Goal: Task Accomplishment & Management: Use online tool/utility

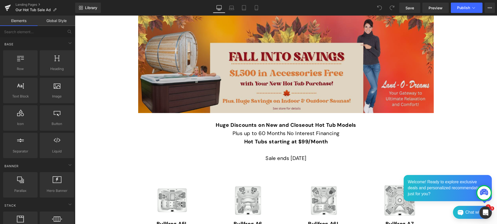
scroll to position [228, 0]
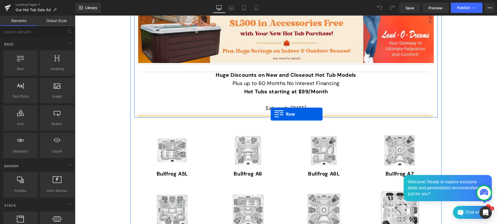
drag, startPoint x: 91, startPoint y: 78, endPoint x: 271, endPoint y: 114, distance: 183.1
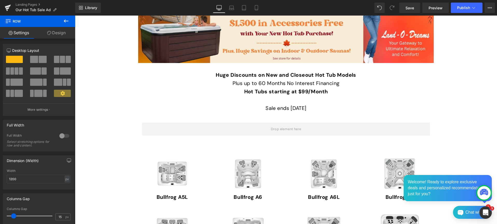
click at [65, 20] on icon at bounding box center [66, 20] width 5 height 3
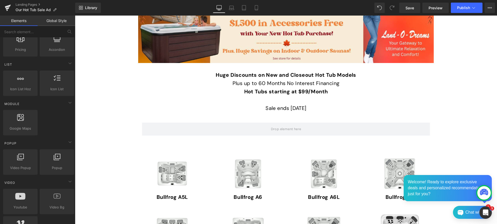
scroll to position [210, 0]
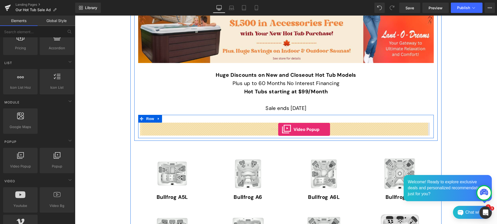
drag, startPoint x: 92, startPoint y: 173, endPoint x: 278, endPoint y: 129, distance: 191.0
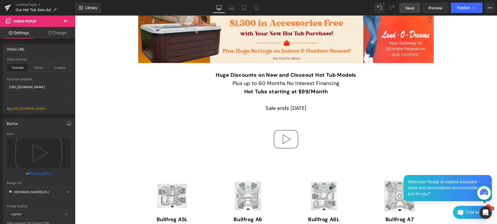
click at [410, 7] on span "Save" at bounding box center [410, 7] width 9 height 5
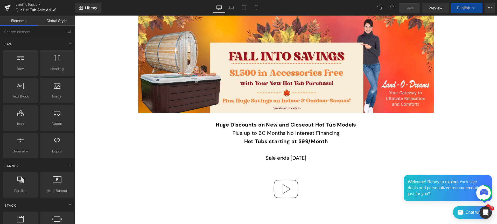
scroll to position [260, 0]
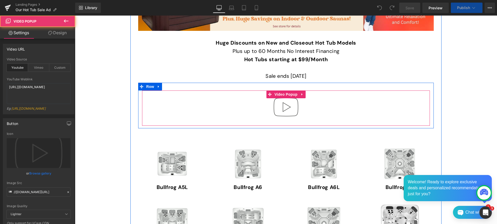
click at [280, 119] on img at bounding box center [285, 107] width 33 height 33
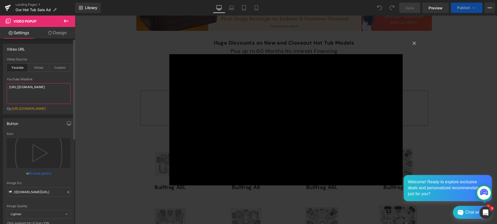
click at [53, 94] on textarea "[URL][DOMAIN_NAME]" at bounding box center [39, 93] width 64 height 21
click at [60, 66] on div "Custom" at bounding box center [59, 68] width 21 height 8
drag, startPoint x: 53, startPoint y: 96, endPoint x: 47, endPoint y: 78, distance: 18.7
click at [47, 78] on div "Custom Video Weblink https://cdn.shopify.com/s/files/1/0263/4153/9917/files/Sta…" at bounding box center [39, 96] width 64 height 37
paste textarea "videos/c/o/v/ddf6ded886c84c86aadd76c307d75346.mp4"
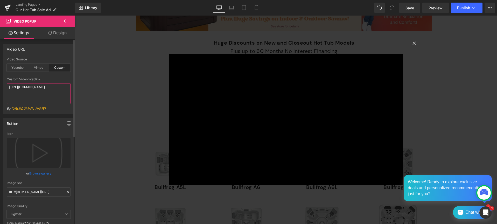
type textarea "https://cdn.shopify.com/videos/c/o/v/ddf6ded886c84c86aadd76c307d75346.mp4"
click at [65, 119] on button "button" at bounding box center [69, 124] width 8 height 10
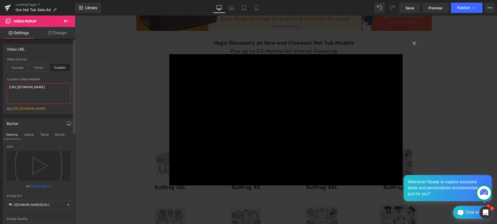
click at [47, 101] on textarea "https://cdn.shopify.com/videos/c/o/v/ddf6ded886c84c86aadd76c307d75346.mp4" at bounding box center [39, 93] width 64 height 21
type textarea "https://cdn.shopify.com/videos/c/o/v/ddf6ded886c84c86aadd76c307d75346.mp4"
click at [121, 92] on div "× Loading..." at bounding box center [286, 120] width 422 height 209
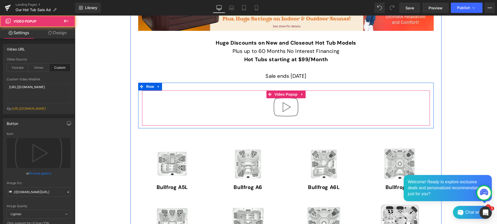
click at [236, 112] on div at bounding box center [286, 108] width 288 height 35
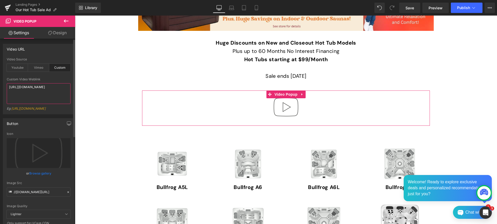
click at [41, 95] on textarea "https://cdn.shopify.com/videos/c/o/v/ddf6ded886c84c86aadd76c307d75346.mp4" at bounding box center [39, 93] width 64 height 21
drag, startPoint x: 41, startPoint y: 97, endPoint x: 27, endPoint y: 78, distance: 23.2
click at [27, 78] on div "Custom Video Weblink https://cdn.shopify.com/videos/c/o/v/ddf6ded886c84c86aadd7…" at bounding box center [39, 96] width 64 height 37
click at [411, 7] on span "Save" at bounding box center [410, 7] width 9 height 5
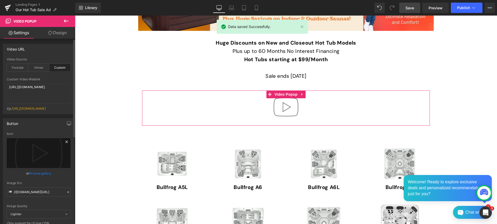
click at [66, 145] on icon at bounding box center [67, 142] width 6 height 6
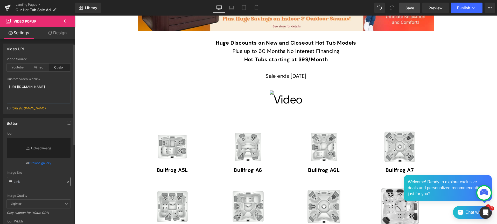
scroll to position [0, 0]
click at [43, 110] on link "[URL][DOMAIN_NAME]" at bounding box center [28, 109] width 34 height 4
click at [68, 19] on icon at bounding box center [66, 21] width 6 height 6
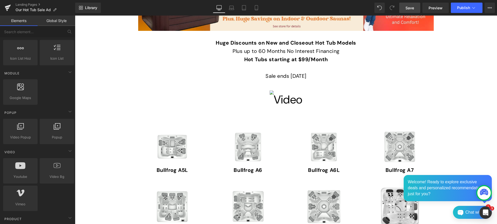
scroll to position [246, 0]
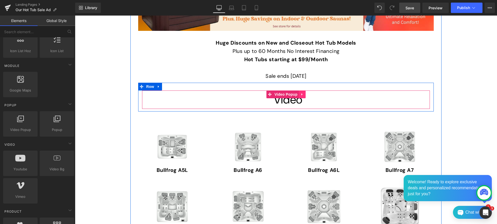
click at [301, 94] on icon at bounding box center [301, 94] width 1 height 2
click at [304, 94] on icon at bounding box center [306, 95] width 4 height 4
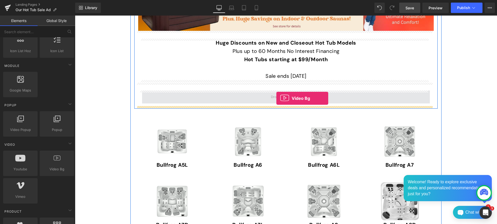
drag, startPoint x: 131, startPoint y: 178, endPoint x: 276, endPoint y: 98, distance: 165.4
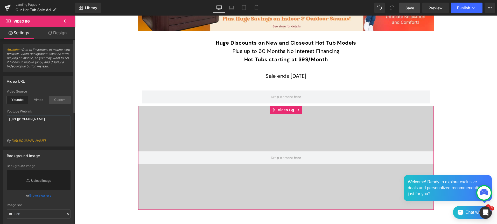
click at [59, 98] on div "Custom" at bounding box center [59, 100] width 21 height 8
drag, startPoint x: 52, startPoint y: 128, endPoint x: 44, endPoint y: 113, distance: 16.4
click at [44, 113] on div "Custom Video Weblink https://cdn.shopify.com/s/files/1/0263/4153/9917/files/Sta…" at bounding box center [39, 128] width 64 height 37
paste textarea "videos/c/o/v/ddf6ded886c84c86aadd76c307d75346.mp4"
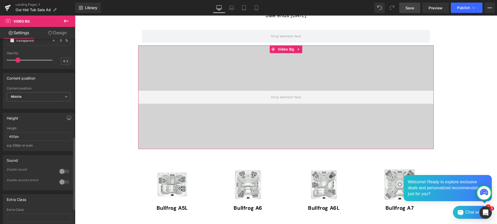
scroll to position [254, 0]
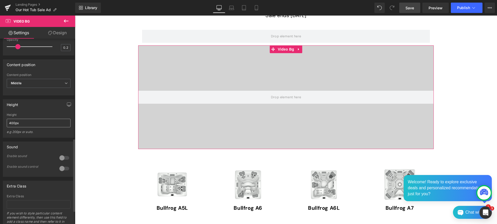
type textarea "https://cdn.shopify.com/videos/c/o/v/ddf6ded886c84c86aadd76c307d75346.mp4"
click at [39, 127] on input "400px" at bounding box center [39, 123] width 64 height 9
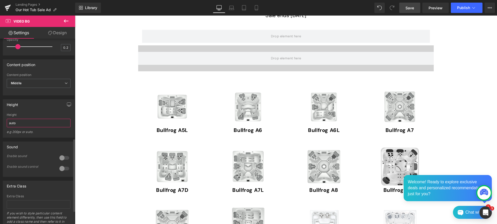
type input "auto"
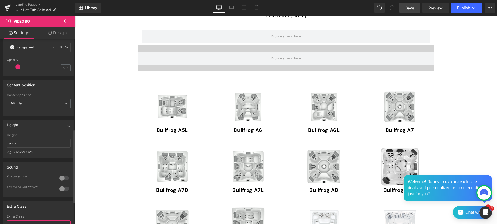
scroll to position [220, 0]
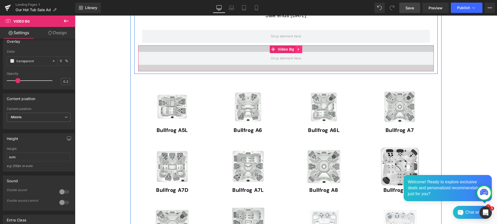
click at [297, 48] on icon at bounding box center [299, 49] width 4 height 4
click at [301, 49] on icon at bounding box center [302, 49] width 4 height 4
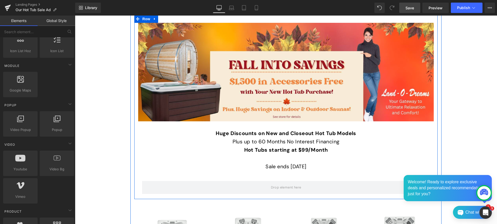
scroll to position [164, 0]
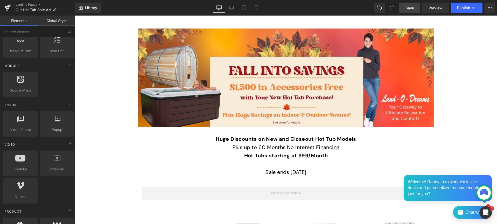
drag, startPoint x: 411, startPoint y: 6, endPoint x: 12, endPoint y: 0, distance: 399.2
click at [411, 6] on span "Save" at bounding box center [410, 7] width 9 height 5
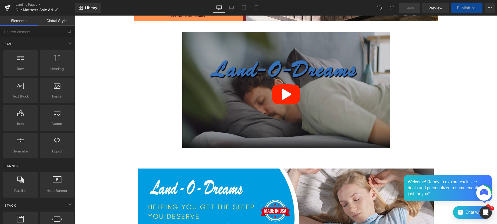
scroll to position [226, 0]
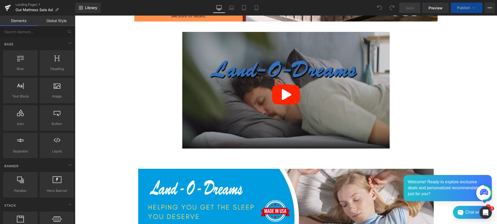
click at [226, 40] on img at bounding box center [285, 90] width 207 height 117
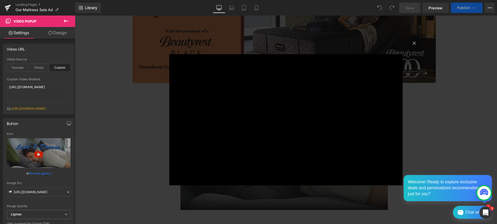
scroll to position [164, 0]
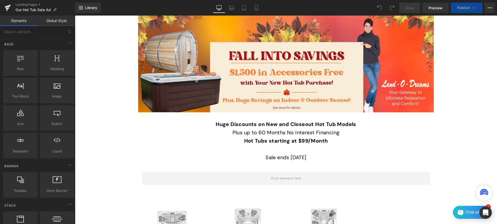
scroll to position [212, 0]
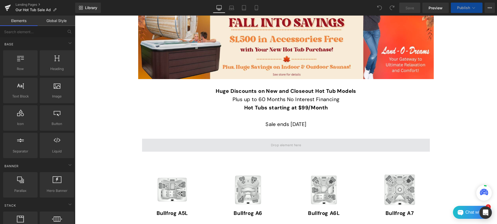
click at [207, 144] on span at bounding box center [286, 145] width 288 height 13
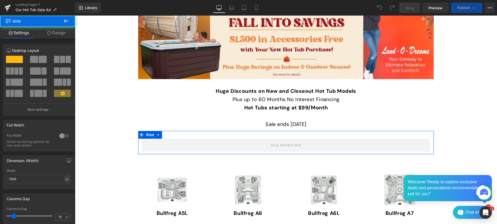
scroll to position [0, 0]
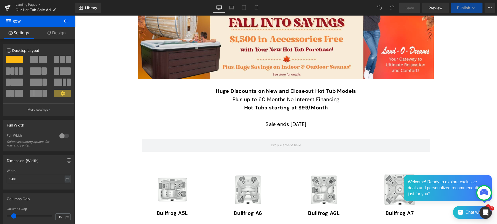
click at [66, 20] on icon at bounding box center [66, 21] width 6 height 6
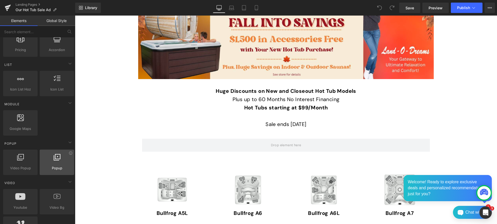
scroll to position [208, 0]
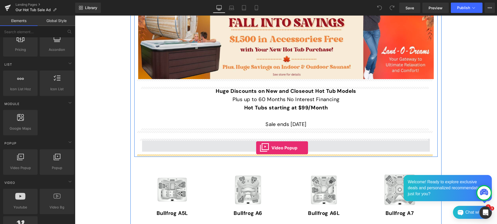
drag, startPoint x: 93, startPoint y: 175, endPoint x: 256, endPoint y: 148, distance: 166.0
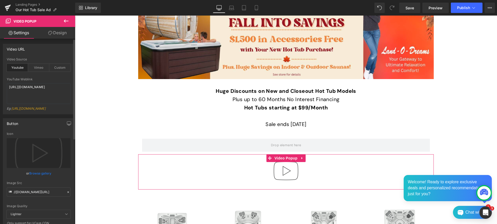
click at [42, 176] on link "Browse gallery" at bounding box center [40, 173] width 22 height 9
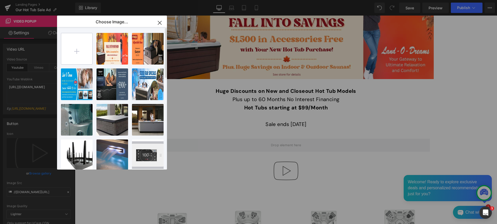
click at [79, 52] on input "file" at bounding box center [76, 48] width 31 height 31
type input "C:\fakepath\Fall Hot Tub Video Cover.jpg"
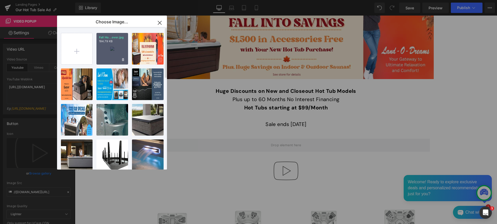
click at [113, 56] on div "Fall Ho...over.jpg 194.79 KB" at bounding box center [112, 49] width 32 height 32
type input "https://ucarecdn.com/35821077-b08f-4174-8661-aa1dffd0915c/-/format/auto/-/previ…"
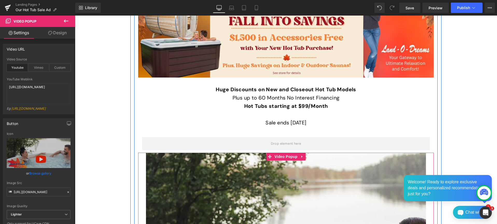
scroll to position [218, 0]
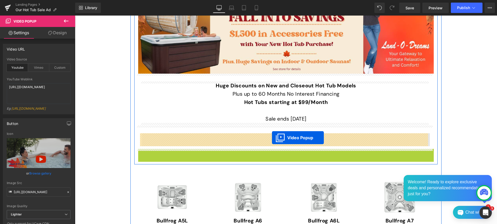
drag, startPoint x: 267, startPoint y: 153, endPoint x: 272, endPoint y: 138, distance: 15.8
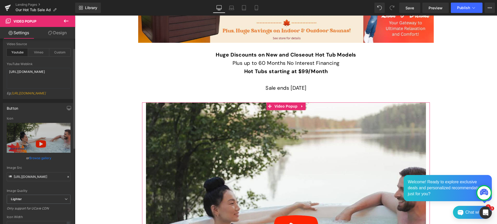
scroll to position [17, 0]
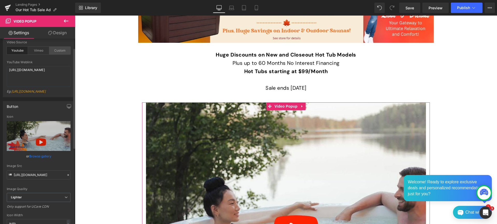
click at [60, 50] on div "Custom" at bounding box center [59, 51] width 21 height 8
drag, startPoint x: 56, startPoint y: 79, endPoint x: 6, endPoint y: 66, distance: 50.7
click at [7, 66] on div "[URL][DOMAIN_NAME]" at bounding box center [39, 76] width 64 height 21
paste textarea "videos/c/o/v/ddf6ded886c84c86aadd76c307d75346.mp4"
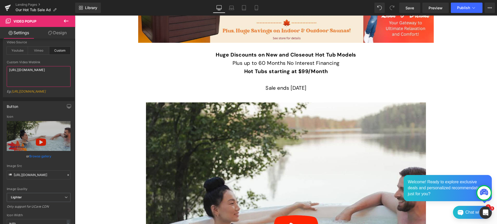
type textarea "https://cdn.shopify.com/videos/c/o/v/ddf6ded886c84c86aadd76c307d75346.mp4"
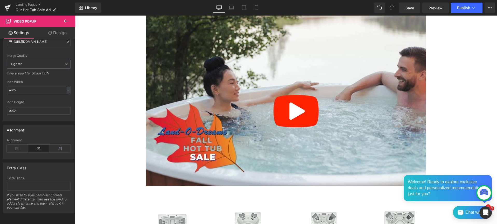
scroll to position [311, 0]
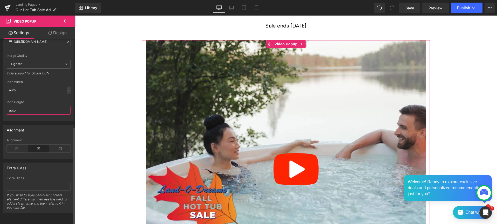
drag, startPoint x: 15, startPoint y: 107, endPoint x: 7, endPoint y: 106, distance: 8.1
click at [7, 106] on input "auto" at bounding box center [39, 110] width 64 height 9
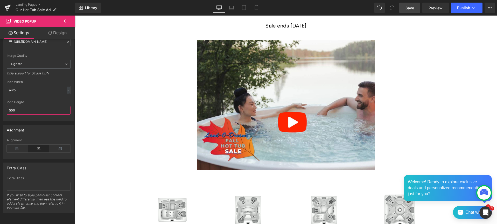
type input "500"
click at [410, 8] on span "Save" at bounding box center [410, 7] width 9 height 5
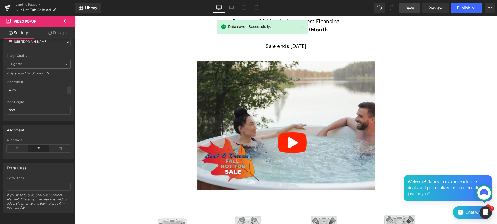
scroll to position [296, 0]
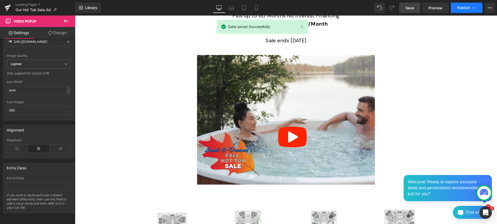
click at [464, 6] on span "Publish" at bounding box center [463, 8] width 13 height 4
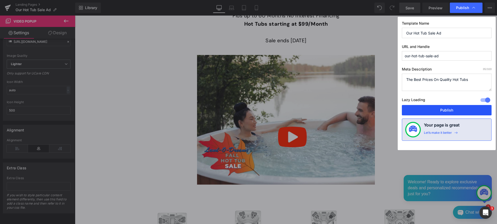
click at [443, 109] on button "Publish" at bounding box center [447, 110] width 90 height 10
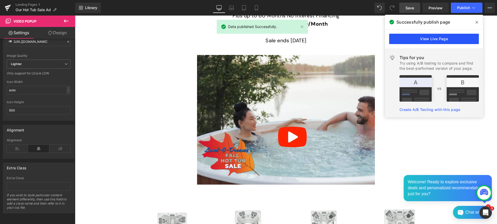
click at [442, 37] on link "View Live Page" at bounding box center [434, 39] width 90 height 10
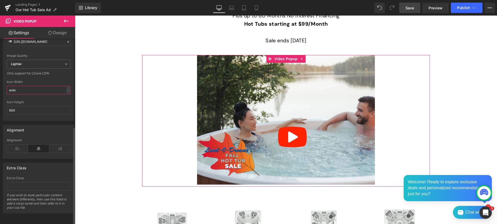
drag, startPoint x: 18, startPoint y: 85, endPoint x: 15, endPoint y: 88, distance: 4.2
click at [8, 86] on input "auto" at bounding box center [39, 90] width 64 height 9
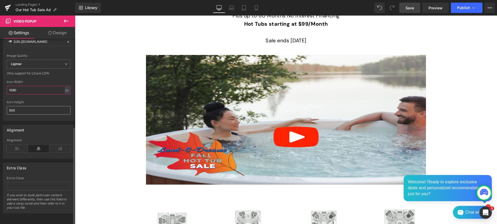
type input "1080"
drag, startPoint x: 18, startPoint y: 107, endPoint x: 5, endPoint y: 106, distance: 12.3
click at [5, 106] on div "https://ucarecdn.com/35821077-b08f-4174-8661-aa1dffd0915c/-/format/auto/-/previ…" at bounding box center [38, 51] width 71 height 139
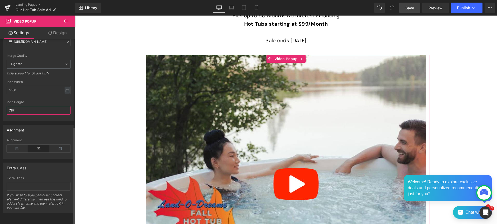
drag, startPoint x: 16, startPoint y: 107, endPoint x: 6, endPoint y: 107, distance: 9.6
click at [6, 107] on div "https://ucarecdn.com/35821077-b08f-4174-8661-aa1dffd0915c/-/format/auto/-/previ…" at bounding box center [38, 51] width 71 height 139
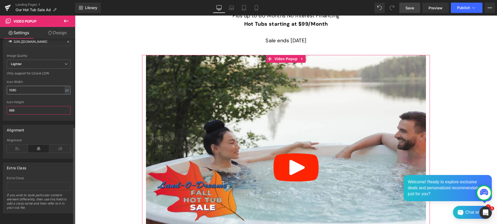
type input "686"
drag, startPoint x: 8, startPoint y: 84, endPoint x: 11, endPoint y: 85, distance: 4.0
click at [11, 86] on input "1080" at bounding box center [39, 90] width 64 height 9
click at [12, 86] on input "1080" at bounding box center [39, 90] width 64 height 9
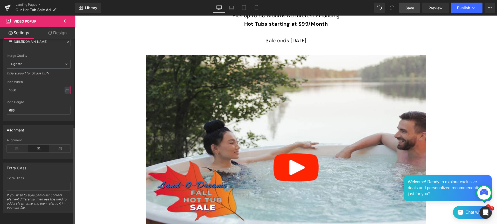
drag, startPoint x: 12, startPoint y: 86, endPoint x: 13, endPoint y: 88, distance: 2.8
click at [13, 86] on input "1080" at bounding box center [39, 90] width 64 height 9
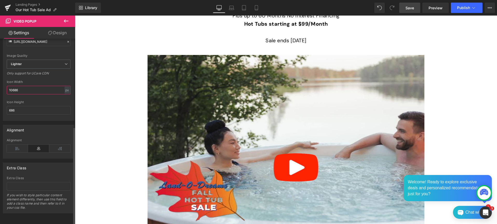
type input "10686"
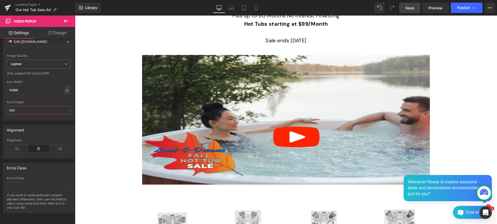
type input "500"
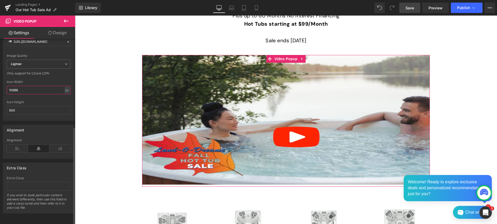
click at [36, 86] on input "10686" at bounding box center [39, 90] width 64 height 9
click at [37, 86] on input "10686" at bounding box center [39, 90] width 64 height 9
drag, startPoint x: 37, startPoint y: 86, endPoint x: 39, endPoint y: 87, distance: 2.7
click at [37, 86] on input "10686" at bounding box center [39, 90] width 64 height 9
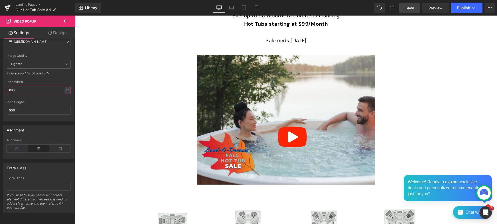
type input "686"
drag, startPoint x: 410, startPoint y: 9, endPoint x: 398, endPoint y: 17, distance: 14.3
click at [410, 9] on span "Save" at bounding box center [410, 7] width 9 height 5
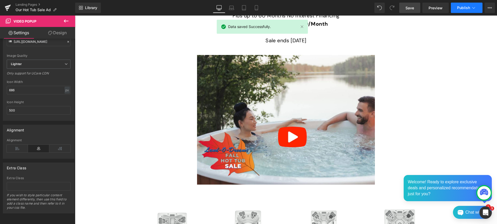
click at [464, 6] on span "Publish" at bounding box center [463, 8] width 13 height 4
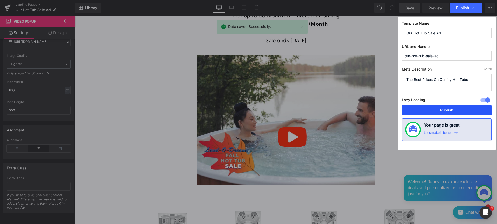
click at [452, 109] on button "Publish" at bounding box center [447, 110] width 90 height 10
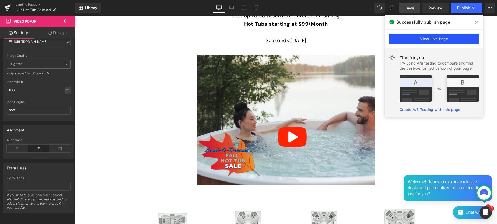
click at [433, 37] on link "View Live Page" at bounding box center [434, 39] width 90 height 10
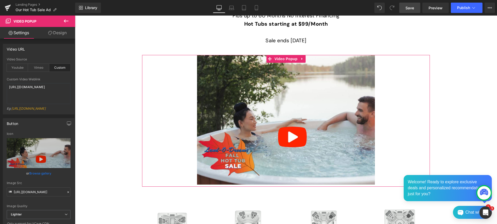
click at [60, 32] on link "Design" at bounding box center [58, 33] width 38 height 12
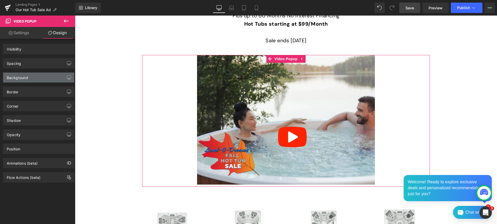
click at [48, 79] on div "Background" at bounding box center [38, 78] width 71 height 10
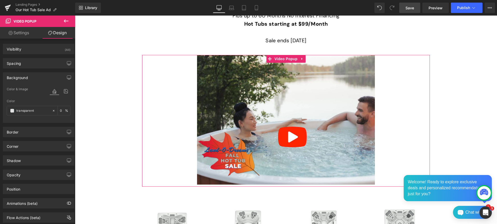
type input "transparent"
type input "0"
click at [32, 108] on input "transparent" at bounding box center [32, 111] width 33 height 6
paste input "#ffbd59"
type input "#ffbd59"
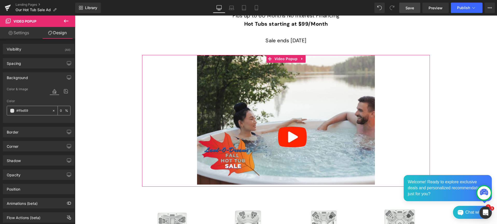
type input "100"
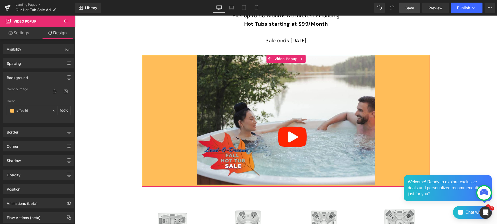
type input "#ffbd59"
click at [22, 31] on link "Settings" at bounding box center [19, 33] width 38 height 12
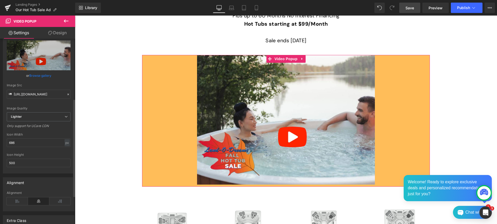
scroll to position [114, 0]
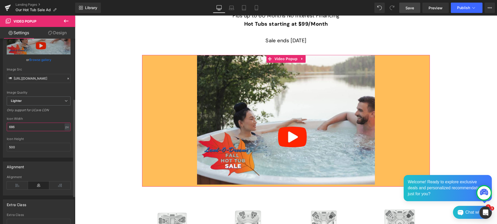
click at [33, 131] on input "686" at bounding box center [39, 127] width 64 height 9
click at [28, 151] on input "500" at bounding box center [39, 147] width 64 height 9
drag, startPoint x: 17, startPoint y: 139, endPoint x: 9, endPoint y: 139, distance: 8.0
click at [9, 131] on input "686" at bounding box center [39, 127] width 64 height 9
type input "auto"
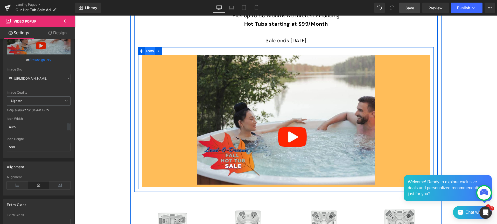
click at [146, 51] on span "Row" at bounding box center [150, 51] width 10 height 8
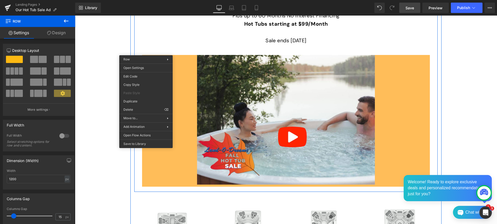
click at [183, 51] on div "Video Popup Row" at bounding box center [286, 118] width 296 height 142
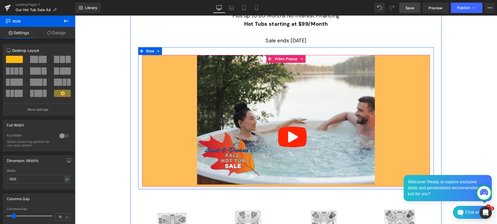
click at [170, 66] on div at bounding box center [286, 121] width 288 height 132
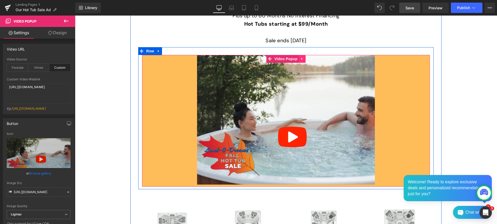
click at [301, 59] on icon at bounding box center [301, 59] width 1 height 2
click at [304, 58] on icon at bounding box center [306, 59] width 4 height 4
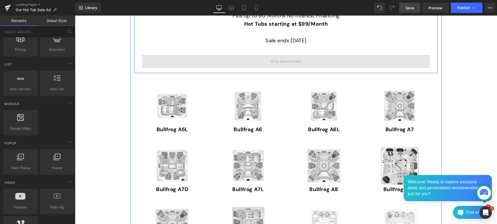
click at [178, 62] on span at bounding box center [286, 61] width 288 height 13
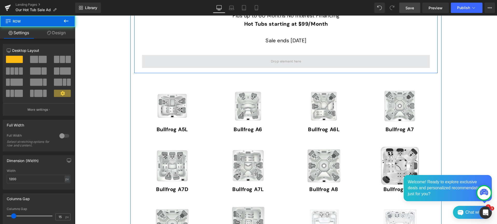
click at [233, 62] on span at bounding box center [286, 61] width 288 height 13
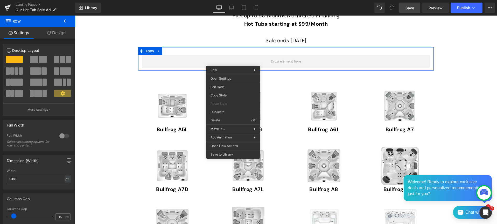
click at [67, 19] on icon at bounding box center [66, 21] width 6 height 6
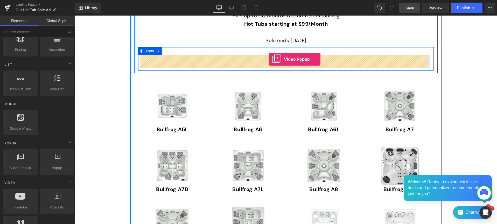
drag, startPoint x: 98, startPoint y: 174, endPoint x: 269, endPoint y: 59, distance: 206.2
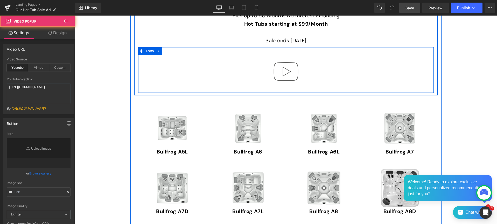
type input "//d1um8515vdn9kb.cloudfront.net/images/youtube-play-button.png"
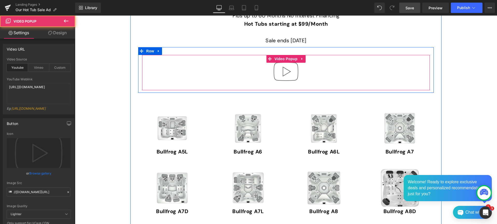
click at [269, 63] on img at bounding box center [285, 71] width 33 height 33
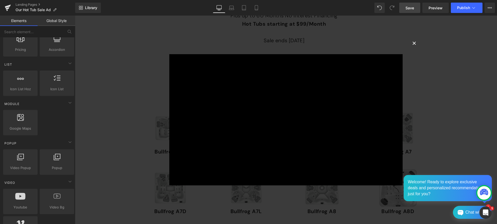
click at [414, 43] on button "×" at bounding box center [414, 43] width 10 height 10
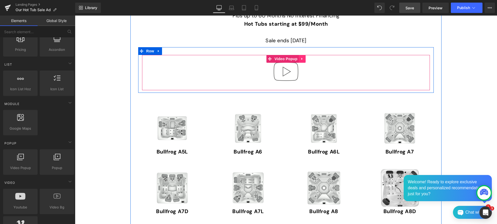
click at [300, 58] on icon at bounding box center [302, 59] width 4 height 4
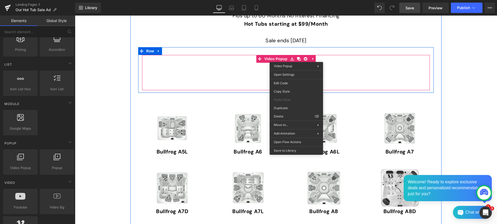
click at [232, 71] on div at bounding box center [286, 72] width 288 height 35
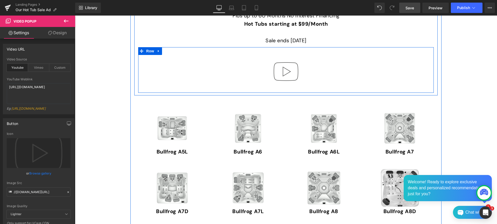
click at [430, 60] on div "Video Popup" at bounding box center [286, 72] width 296 height 35
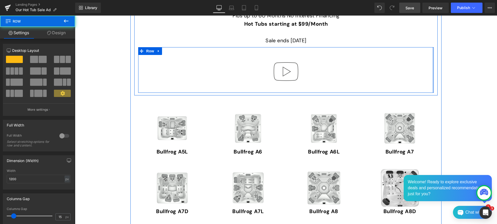
click at [433, 60] on div at bounding box center [433, 70] width 1 height 46
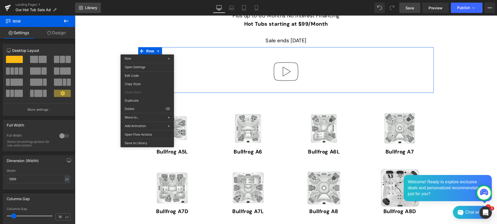
click at [91, 6] on span "Library" at bounding box center [91, 7] width 12 height 5
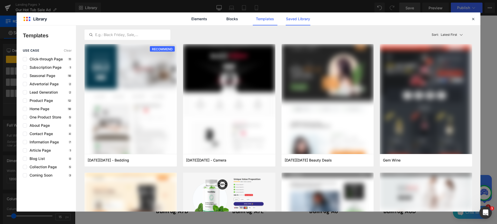
click at [302, 19] on link "Saved Library" at bounding box center [298, 18] width 25 height 13
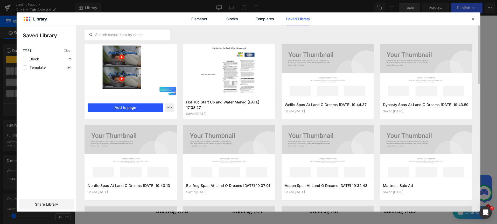
click at [130, 107] on button "Add to page" at bounding box center [126, 107] width 76 height 8
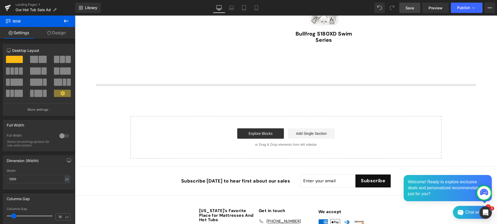
scroll to position [761, 0]
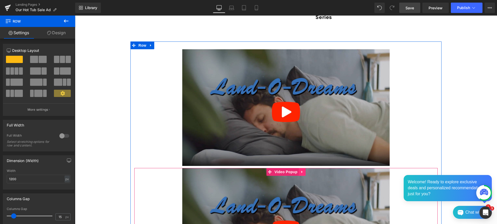
click at [300, 171] on icon at bounding box center [302, 172] width 4 height 4
click at [304, 171] on icon at bounding box center [306, 172] width 4 height 4
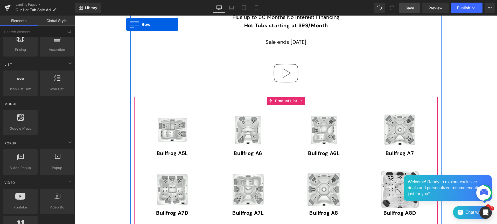
scroll to position [279, 0]
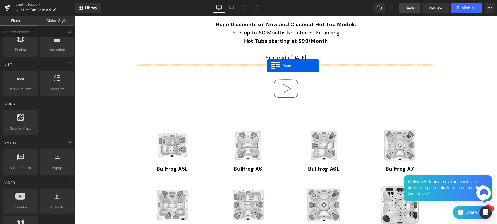
drag, startPoint x: 131, startPoint y: 45, endPoint x: 267, endPoint y: 66, distance: 137.2
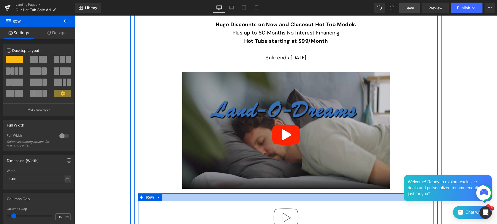
click at [350, 205] on div at bounding box center [286, 218] width 288 height 35
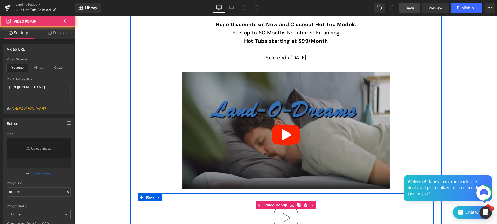
type input "//d1um8515vdn9kb.cloudfront.net/images/youtube-play-button.png"
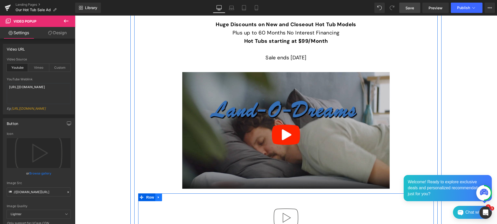
click at [157, 197] on icon at bounding box center [159, 198] width 4 height 4
click at [170, 197] on icon at bounding box center [172, 198] width 4 height 4
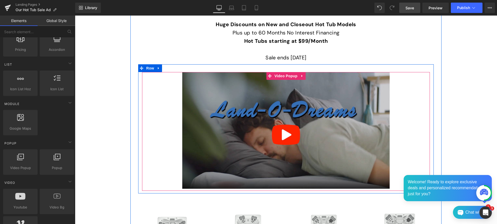
click at [221, 139] on img at bounding box center [285, 130] width 207 height 117
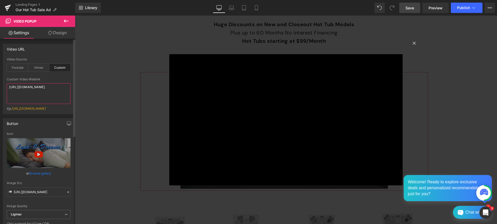
drag, startPoint x: 31, startPoint y: 98, endPoint x: 10, endPoint y: 82, distance: 26.8
click at [10, 82] on div "Custom Video Weblink https://cdn.shopify.com/videos/c/o/v/c943f2e32f444a58b18f1…" at bounding box center [39, 96] width 64 height 37
type textarea "https://cdn.shopify.com/videos/c/o/v/a3902012e960468bae1ab4155959e8b8.mp4"
click at [413, 43] on button "×" at bounding box center [414, 43] width 10 height 10
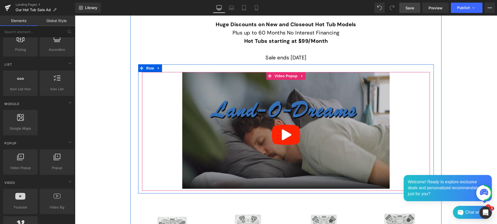
click at [189, 126] on img at bounding box center [285, 130] width 207 height 117
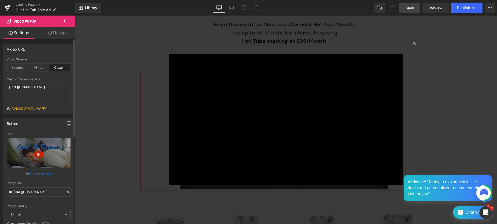
click at [42, 178] on link "Browse gallery" at bounding box center [40, 173] width 22 height 9
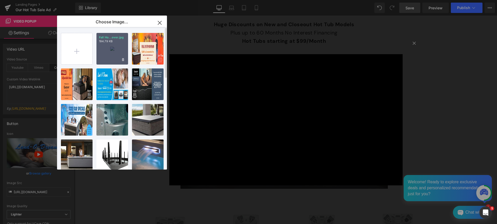
click at [104, 56] on div "Fall Ho...over.jpg 194.79 KB" at bounding box center [112, 49] width 32 height 32
type input "https://ucarecdn.com/35821077-b08f-4174-8661-aa1dffd0915c/-/format/auto/-/previ…"
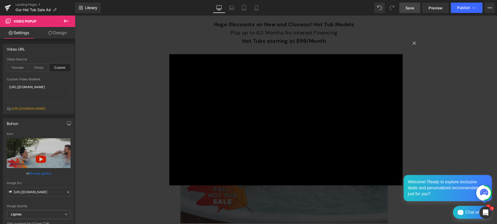
click at [411, 8] on span "Save" at bounding box center [410, 7] width 9 height 5
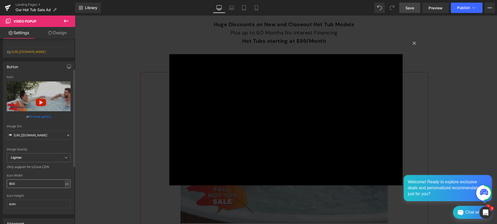
scroll to position [57, 0]
drag, startPoint x: 24, startPoint y: 195, endPoint x: 11, endPoint y: 191, distance: 13.6
click at [6, 195] on div "https://ucarecdn.com/35821077-b08f-4174-8661-aa1dffd0915c/-/format/auto/-/previ…" at bounding box center [38, 144] width 71 height 139
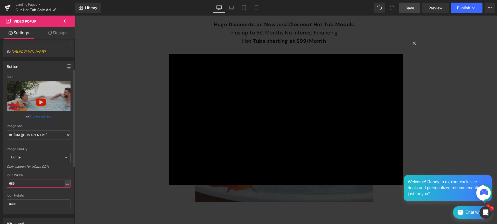
type input "686"
drag, startPoint x: 413, startPoint y: 42, endPoint x: 401, endPoint y: 42, distance: 11.4
click at [413, 42] on button "×" at bounding box center [414, 43] width 10 height 10
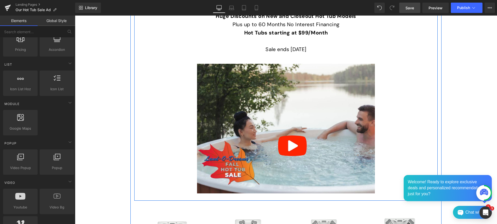
scroll to position [287, 0]
click at [205, 125] on img at bounding box center [286, 129] width 178 height 130
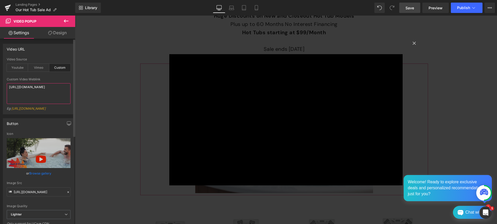
drag, startPoint x: 34, startPoint y: 97, endPoint x: 9, endPoint y: 83, distance: 28.8
click at [9, 83] on textarea "https://cdn.shopify.com/videos/c/o/v/a3902012e960468bae1ab4155959e8b8.mp4" at bounding box center [39, 93] width 64 height 21
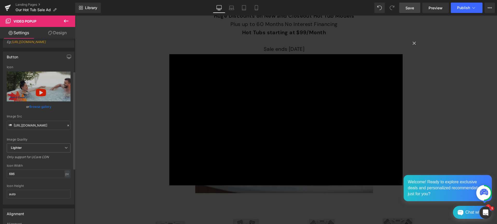
scroll to position [77, 0]
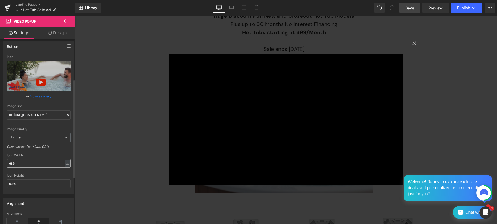
type textarea "https://cdn.shopify.com/videos/c/o/v/fb7da1360afc4c81b6d4d530b710a8c4.mp4"
drag, startPoint x: 19, startPoint y: 176, endPoint x: 3, endPoint y: 176, distance: 16.3
click at [3, 176] on div "https://ucarecdn.com/35821077-b08f-4174-8661-aa1dffd0915c/-/format/auto/-/previ…" at bounding box center [38, 124] width 71 height 139
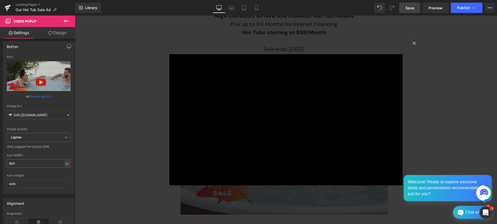
type input "800"
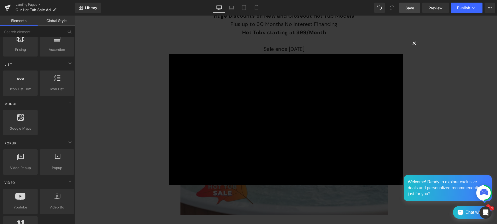
click at [413, 43] on button "×" at bounding box center [414, 43] width 10 height 10
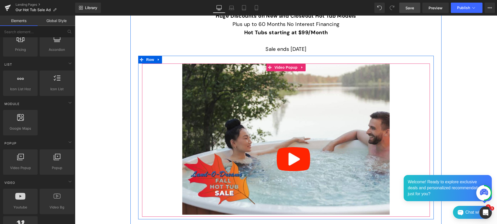
click at [199, 150] on img at bounding box center [285, 139] width 207 height 151
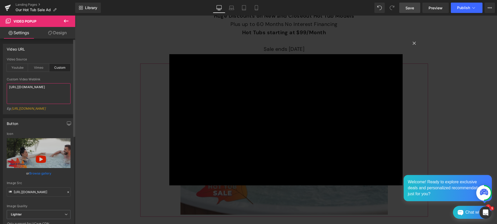
drag, startPoint x: 36, startPoint y: 96, endPoint x: 8, endPoint y: 87, distance: 28.7
click at [8, 87] on textarea "https://cdn.shopify.com/videos/c/o/v/fb7da1360afc4c81b6d4d530b710a8c4.mp4" at bounding box center [39, 93] width 64 height 21
click at [411, 7] on span "Save" at bounding box center [410, 7] width 9 height 5
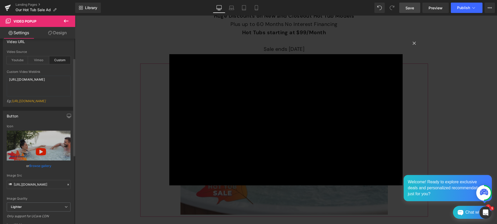
scroll to position [55, 0]
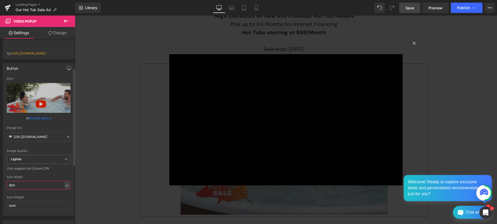
drag, startPoint x: 14, startPoint y: 199, endPoint x: 5, endPoint y: 198, distance: 8.6
click at [5, 198] on div "https://ucarecdn.com/35821077-b08f-4174-8661-aa1dffd0915c/-/format/auto/-/previ…" at bounding box center [38, 146] width 71 height 139
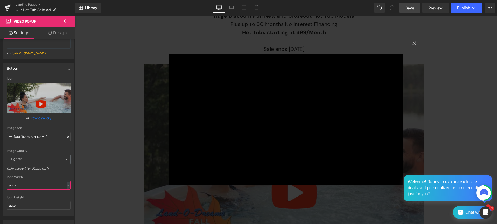
type input "auto"
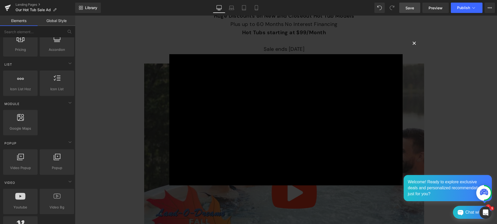
click at [415, 41] on button "×" at bounding box center [414, 43] width 10 height 10
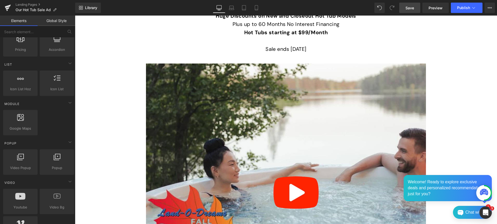
click at [159, 161] on img at bounding box center [286, 166] width 280 height 204
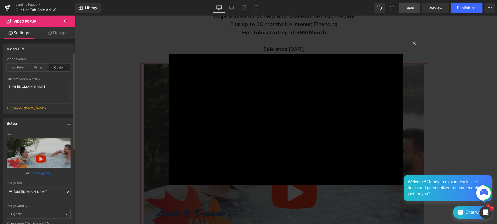
scroll to position [0, 0]
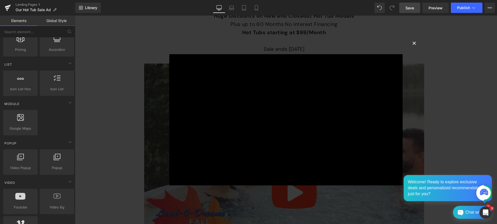
click at [412, 42] on button "×" at bounding box center [414, 43] width 10 height 10
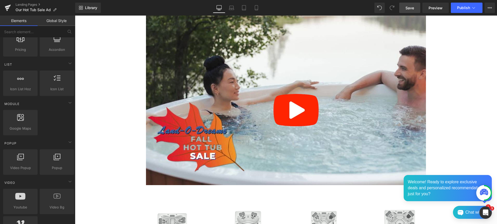
scroll to position [209, 0]
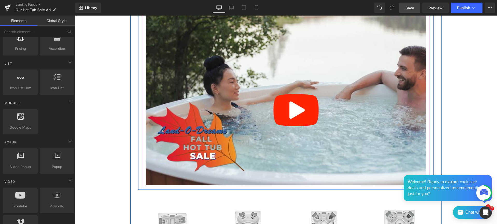
click at [158, 130] on img at bounding box center [286, 83] width 280 height 204
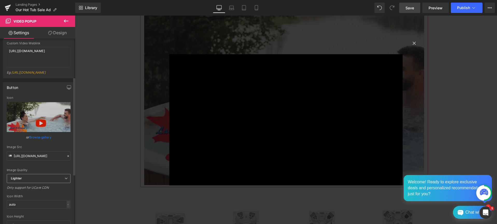
scroll to position [80, 0]
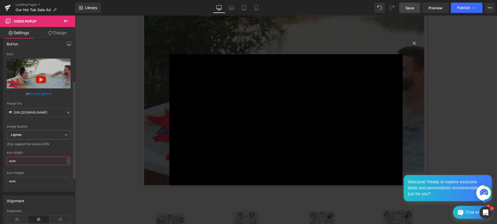
drag, startPoint x: 23, startPoint y: 174, endPoint x: 0, endPoint y: 172, distance: 23.4
click at [0, 172] on div "Button https://ucarecdn.com/35821077-b08f-4174-8661-aa1dffd0915c/-/format/auto/…" at bounding box center [39, 113] width 78 height 157
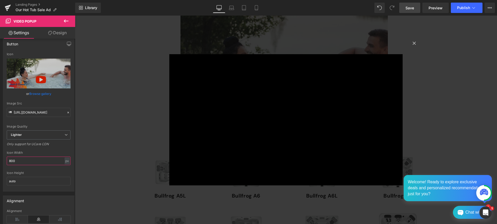
type input "800"
click at [414, 9] on span "Save" at bounding box center [410, 7] width 9 height 5
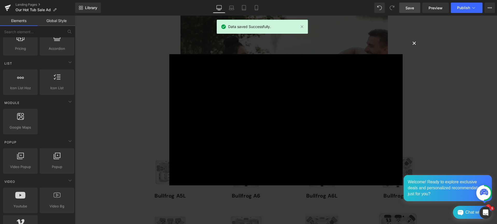
click at [411, 43] on button "×" at bounding box center [414, 43] width 10 height 10
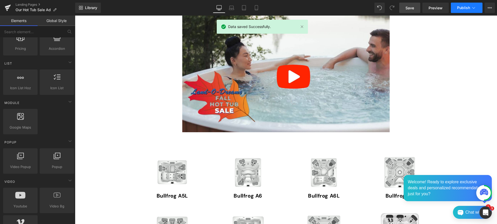
click at [465, 6] on span "Publish" at bounding box center [463, 8] width 13 height 4
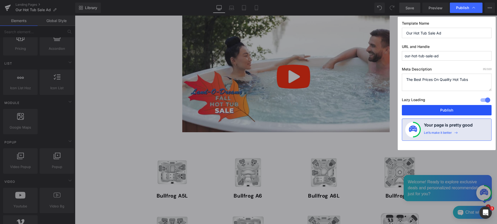
click at [446, 108] on button "Publish" at bounding box center [447, 110] width 90 height 10
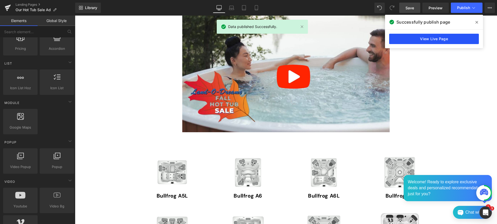
click at [430, 41] on link "View Live Page" at bounding box center [434, 39] width 90 height 10
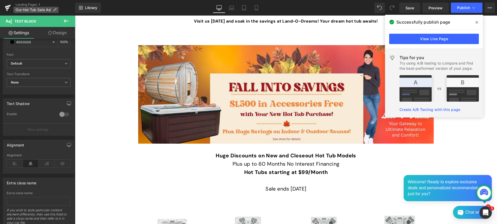
scroll to position [148, 0]
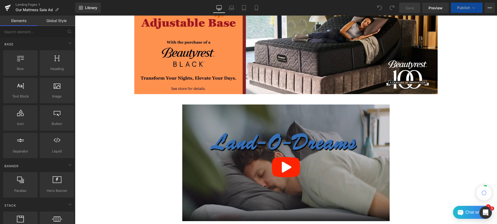
scroll to position [176, 0]
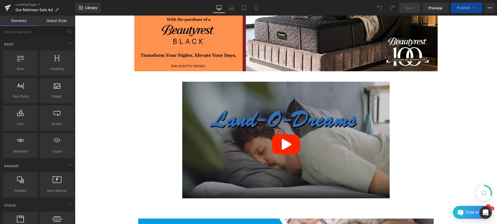
click at [339, 169] on img at bounding box center [285, 140] width 207 height 117
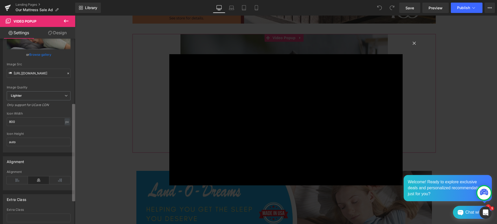
scroll to position [119, 0]
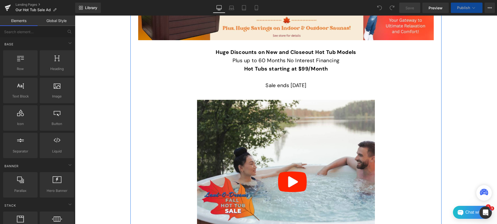
scroll to position [252, 0]
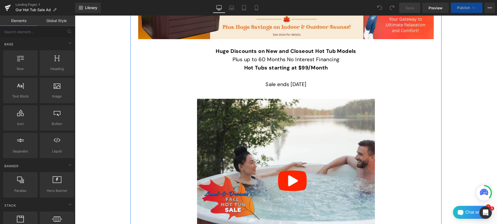
click at [230, 152] on img at bounding box center [286, 164] width 178 height 130
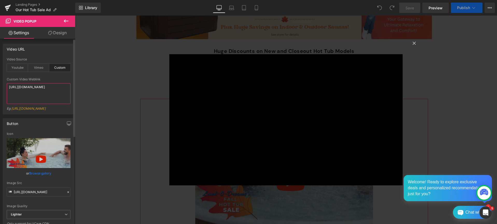
drag, startPoint x: 36, startPoint y: 94, endPoint x: 25, endPoint y: 82, distance: 16.2
click at [25, 82] on div "Custom Video Weblink https://cdn.shopify.com/videos/c/o/v/ddf6ded886c84c86aadd7…" at bounding box center [39, 96] width 64 height 37
type textarea "https://cdn.shopify.com/videos/c/o/v/a3902012e960468bae1ab4155959e8b8.mp4"
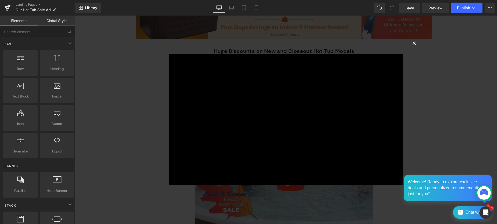
click at [414, 44] on button "×" at bounding box center [414, 43] width 10 height 10
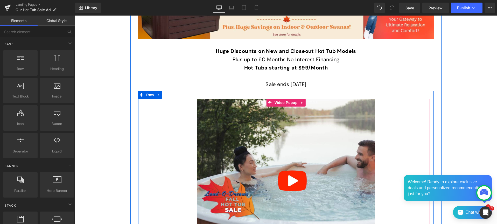
click at [227, 126] on img at bounding box center [286, 164] width 178 height 130
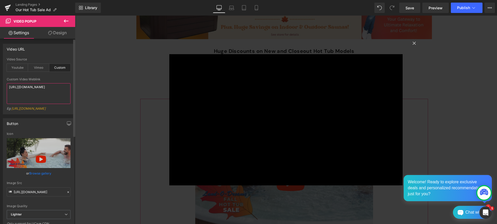
click at [37, 98] on textarea "https://cdn.shopify.com/videos/c/o/v/a3902012e960468bae1ab4155959e8b8.mp4" at bounding box center [39, 93] width 64 height 21
click at [470, 91] on div "× Loading..." at bounding box center [286, 120] width 422 height 209
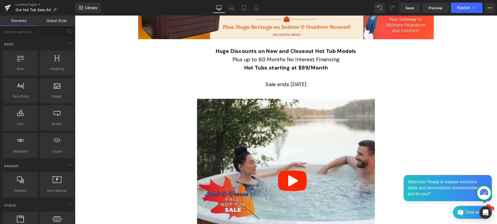
scroll to position [257, 0]
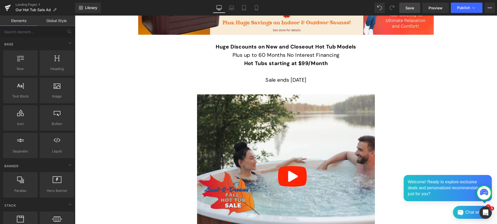
click at [407, 6] on span "Save" at bounding box center [410, 7] width 9 height 5
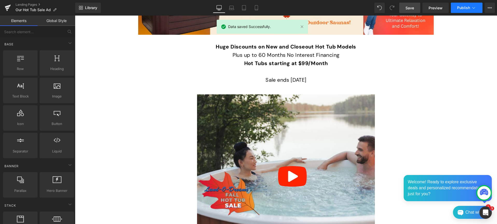
click at [466, 6] on span "Publish" at bounding box center [463, 8] width 13 height 4
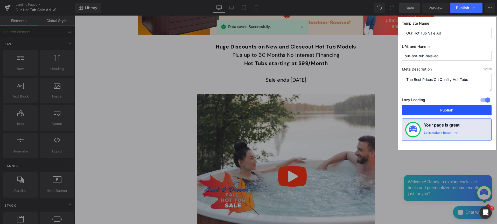
click at [442, 111] on button "Publish" at bounding box center [447, 110] width 90 height 10
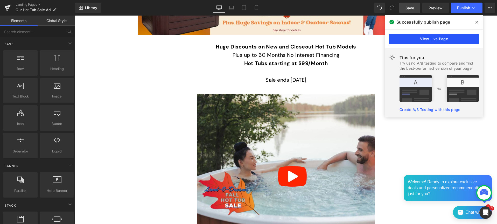
click at [418, 39] on link "View Live Page" at bounding box center [434, 39] width 90 height 10
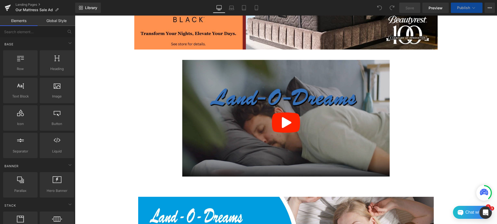
click at [356, 154] on img at bounding box center [285, 118] width 207 height 117
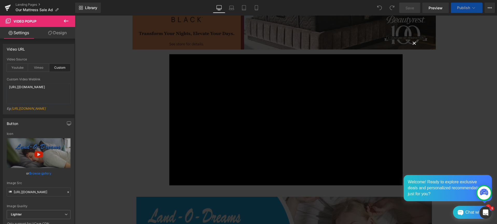
click at [413, 42] on button "×" at bounding box center [414, 43] width 10 height 10
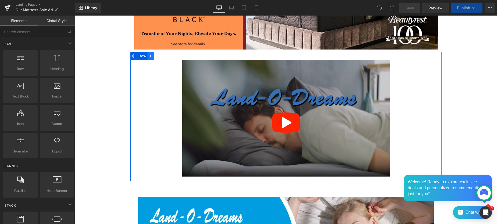
click at [150, 56] on icon at bounding box center [150, 56] width 1 height 2
click at [156, 55] on icon at bounding box center [158, 56] width 4 height 4
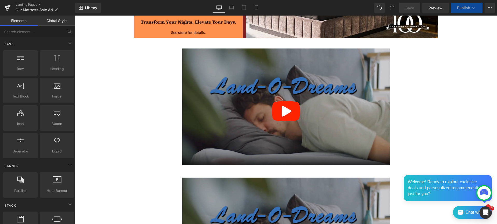
scroll to position [343, 0]
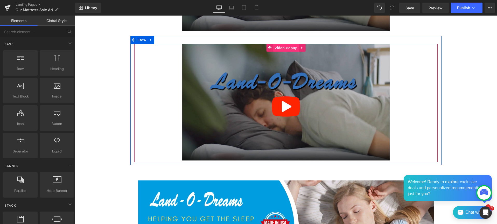
click at [283, 46] on span "Video Popup" at bounding box center [286, 48] width 26 height 8
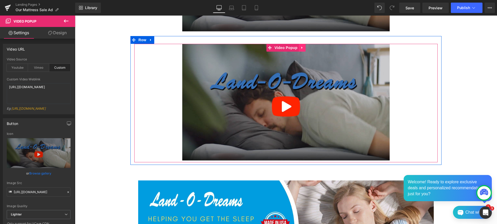
click at [301, 47] on icon at bounding box center [301, 47] width 1 height 2
click at [297, 47] on icon at bounding box center [299, 48] width 4 height 4
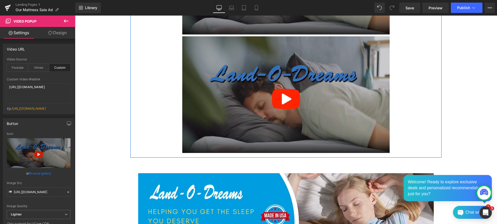
scroll to position [470, 0]
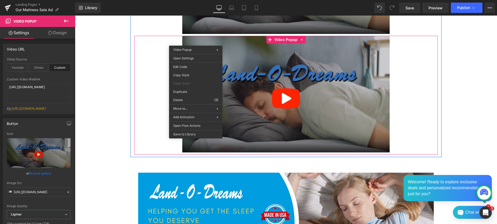
click at [251, 72] on img at bounding box center [285, 94] width 207 height 117
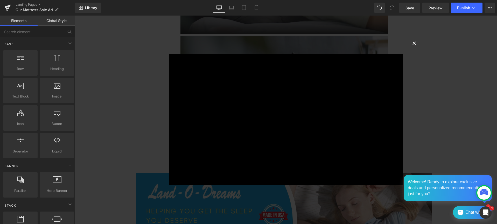
click at [412, 42] on button "×" at bounding box center [414, 43] width 10 height 10
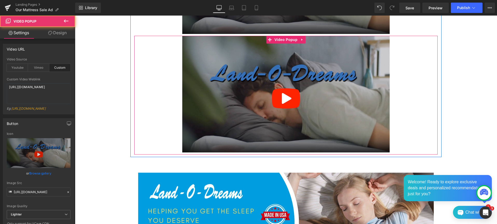
drag, startPoint x: 405, startPoint y: 76, endPoint x: 377, endPoint y: 72, distance: 28.1
click at [377, 72] on div at bounding box center [285, 95] width 303 height 119
click at [170, 51] on div at bounding box center [285, 95] width 303 height 119
drag, startPoint x: 175, startPoint y: 48, endPoint x: 219, endPoint y: 50, distance: 44.1
click at [218, 50] on div at bounding box center [285, 95] width 303 height 119
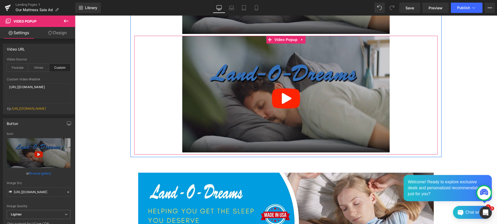
click at [388, 128] on div at bounding box center [285, 95] width 303 height 119
click at [437, 92] on div at bounding box center [437, 95] width 1 height 119
drag, startPoint x: 494, startPoint y: 142, endPoint x: 352, endPoint y: 84, distance: 153.1
click at [157, 43] on div at bounding box center [285, 95] width 303 height 119
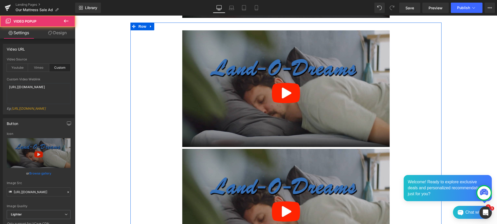
scroll to position [351, 0]
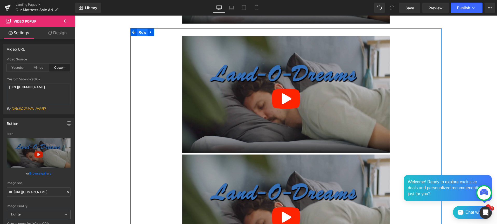
click at [138, 32] on span "Row" at bounding box center [142, 33] width 10 height 8
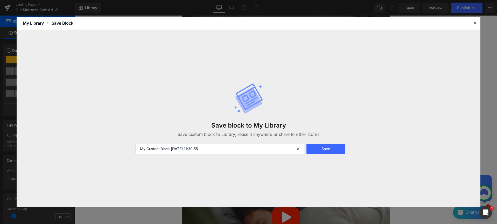
click at [154, 148] on input "My Custom Block [DATE] 11:39:55" at bounding box center [220, 149] width 169 height 10
type input "Sale page Video Popup"
click at [327, 148] on button "Save" at bounding box center [326, 149] width 39 height 10
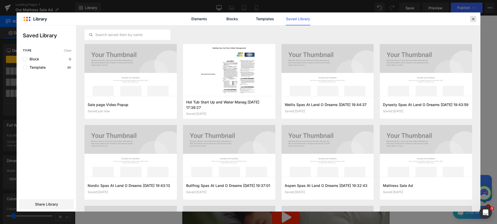
click at [473, 18] on icon at bounding box center [473, 19] width 5 height 5
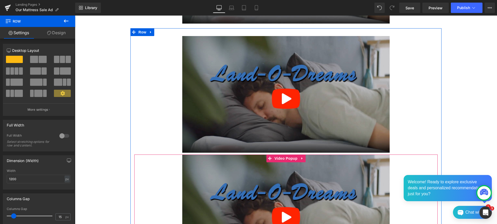
click at [332, 174] on img at bounding box center [285, 213] width 207 height 117
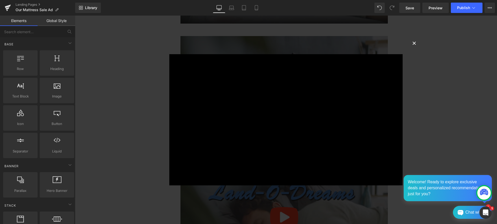
click at [413, 42] on button "×" at bounding box center [414, 43] width 10 height 10
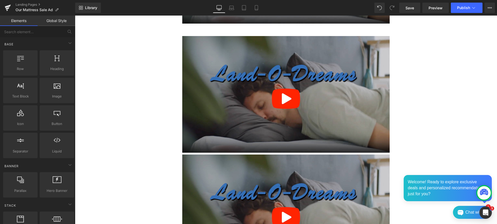
scroll to position [399, 0]
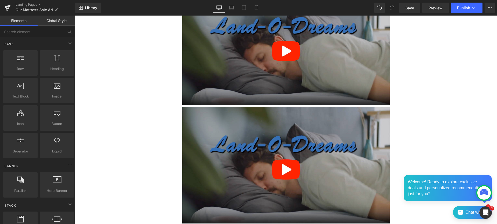
click at [293, 125] on img at bounding box center [285, 165] width 207 height 117
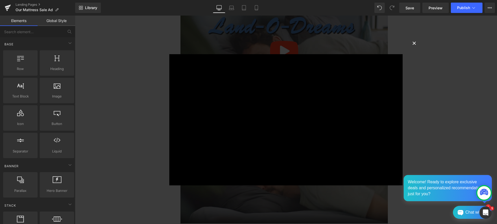
click at [413, 43] on button "×" at bounding box center [414, 43] width 10 height 10
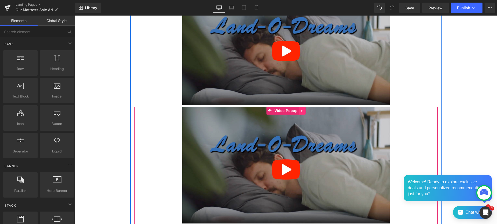
click at [301, 111] on icon at bounding box center [302, 111] width 4 height 4
click at [304, 111] on icon at bounding box center [306, 111] width 4 height 4
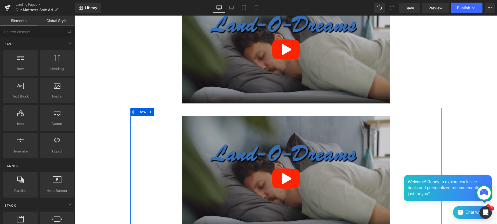
scroll to position [250, 0]
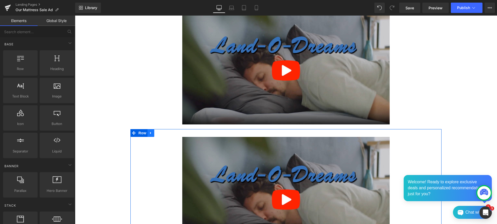
click at [150, 133] on icon at bounding box center [150, 133] width 1 height 2
click at [163, 132] on icon at bounding box center [165, 133] width 4 height 4
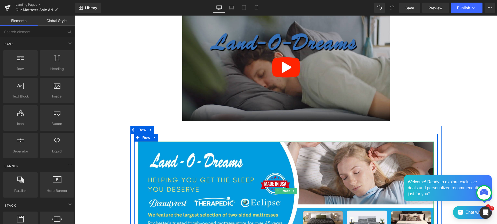
scroll to position [203, 0]
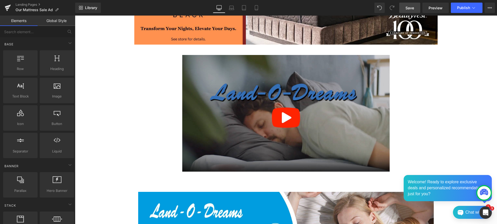
click at [412, 7] on span "Save" at bounding box center [410, 7] width 9 height 5
